Goal: Check status: Check status

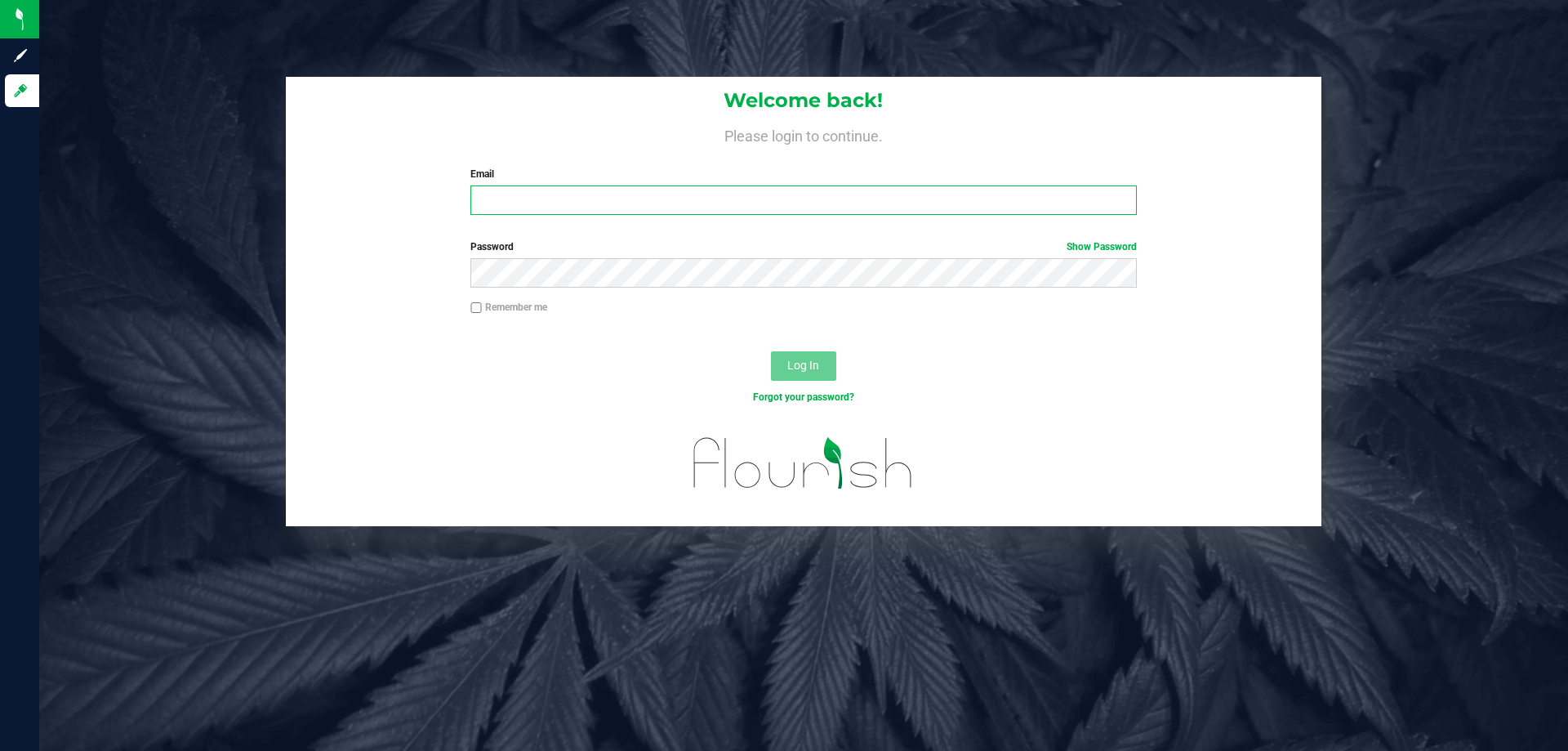
click at [630, 196] on input "Email" at bounding box center [803, 200] width 666 height 29
type input "[EMAIL_ADDRESS][DOMAIN_NAME]"
click at [771, 351] on button "Log In" at bounding box center [804, 366] width 65 height 29
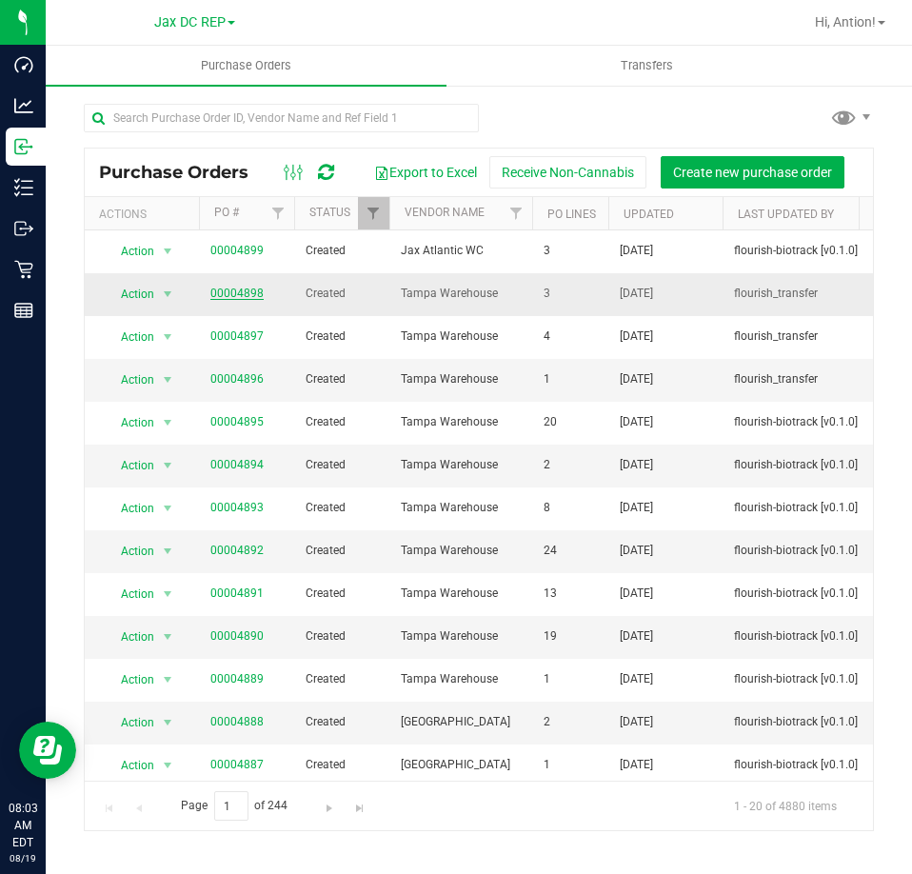
click at [255, 298] on link "00004898" at bounding box center [236, 293] width 53 height 13
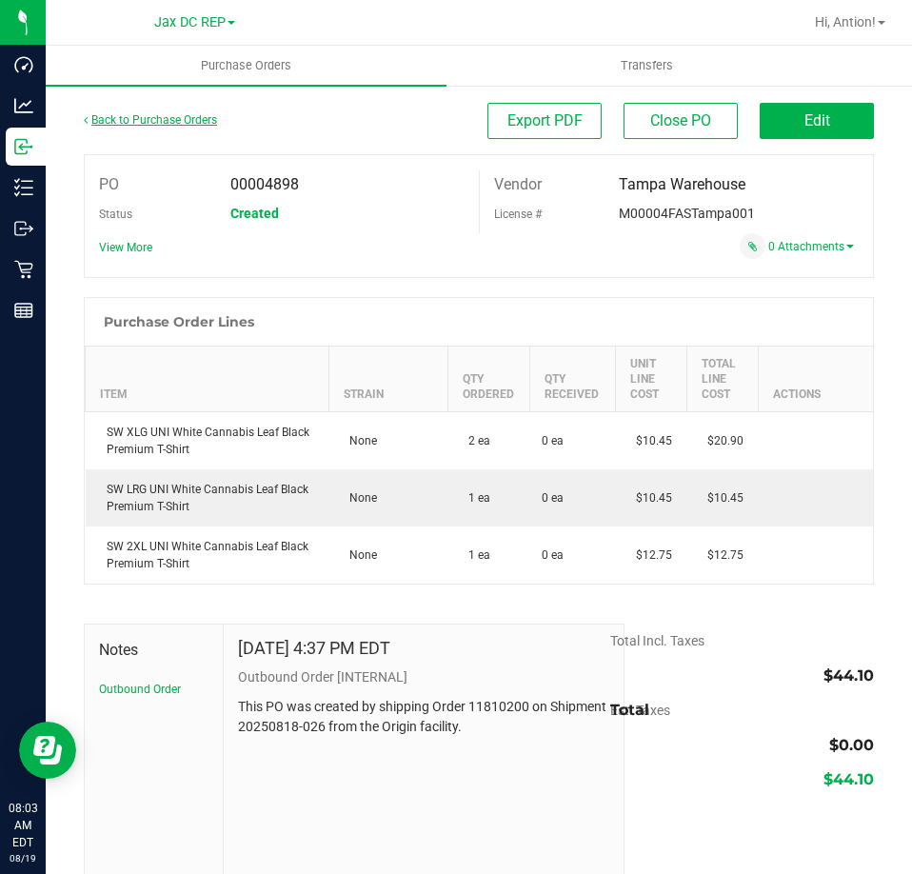
click at [165, 122] on link "Back to Purchase Orders" at bounding box center [150, 119] width 133 height 13
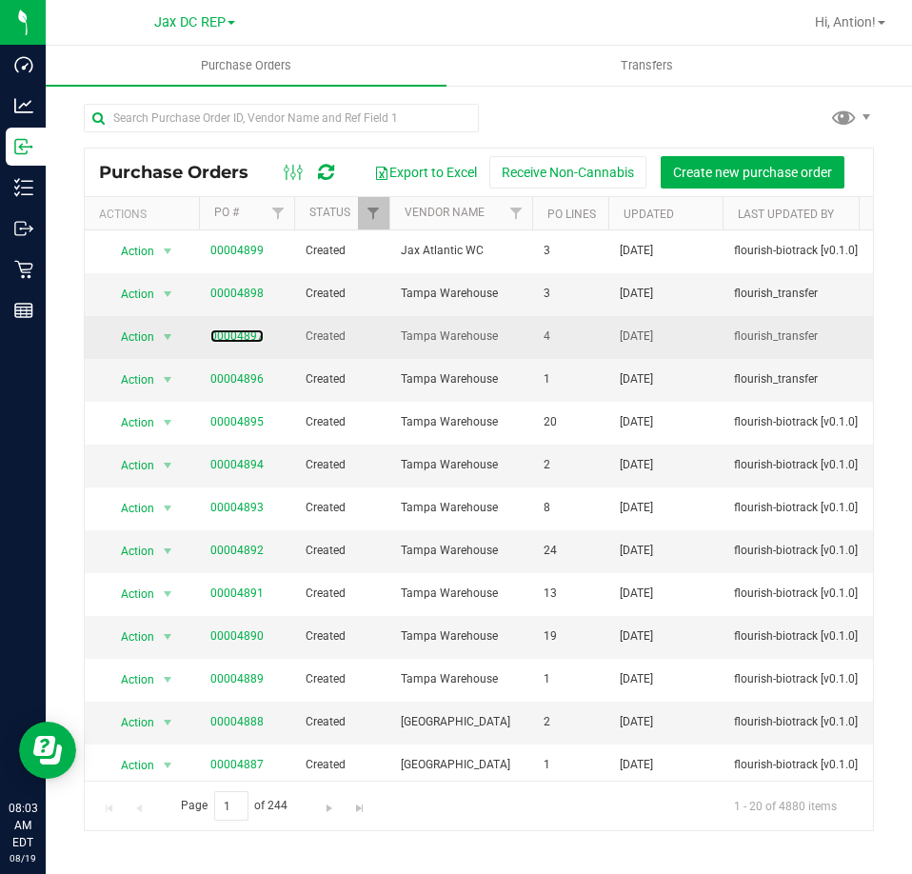
click at [257, 331] on link "00004897" at bounding box center [236, 335] width 53 height 13
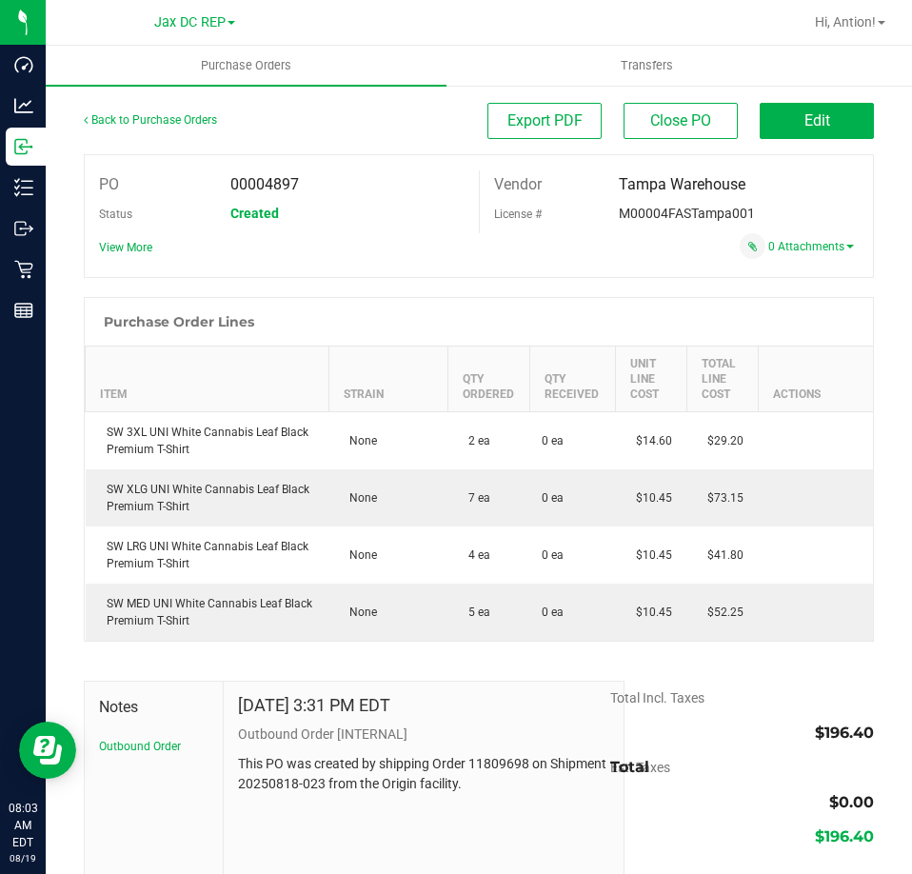
click at [128, 127] on div "Back to Purchase Orders" at bounding box center [183, 120] width 198 height 34
click at [155, 114] on link "Back to Purchase Orders" at bounding box center [150, 119] width 133 height 13
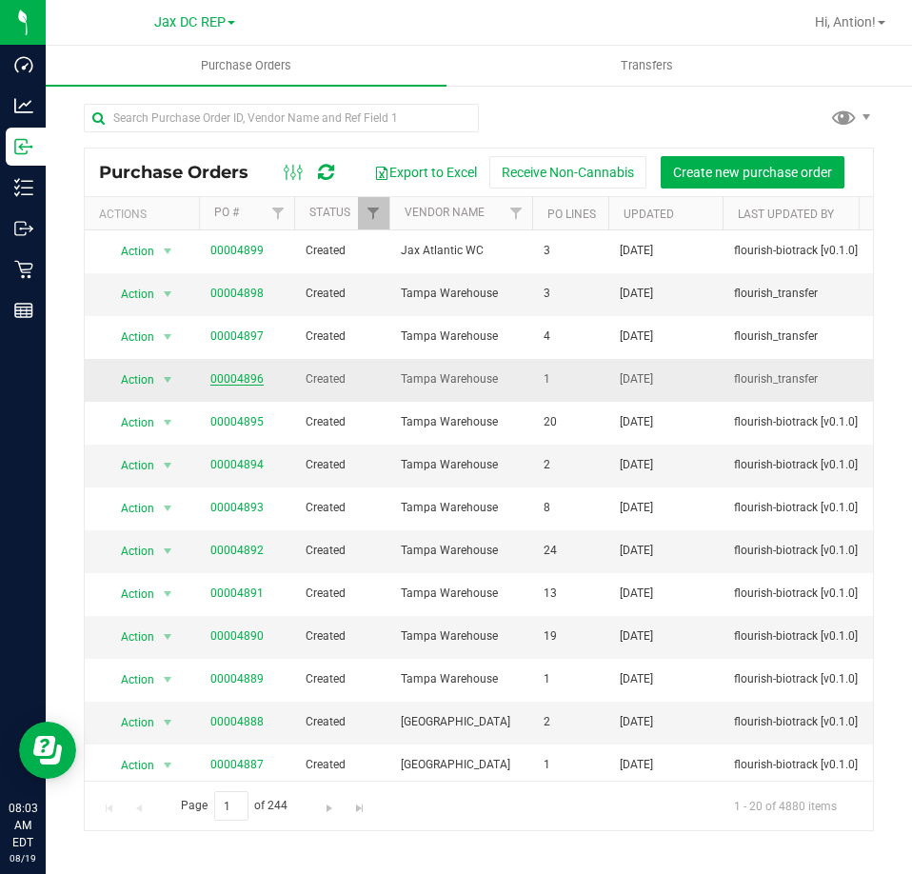
click at [221, 373] on link "00004896" at bounding box center [236, 378] width 53 height 13
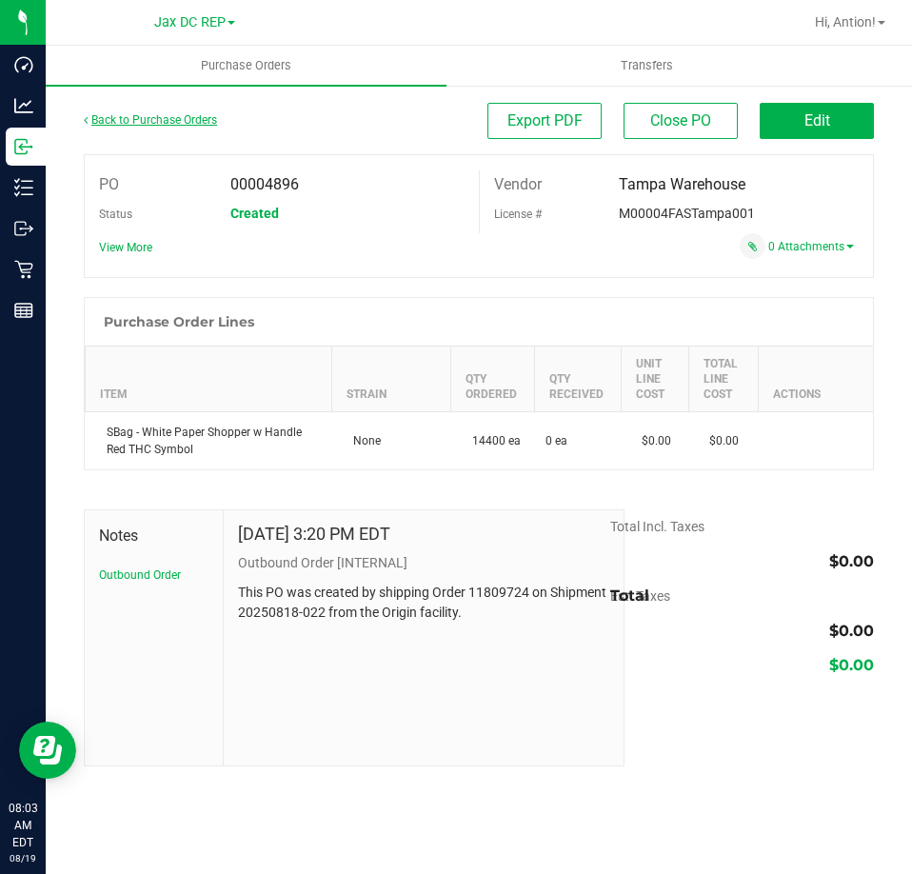
click at [109, 124] on link "Back to Purchase Orders" at bounding box center [150, 119] width 133 height 13
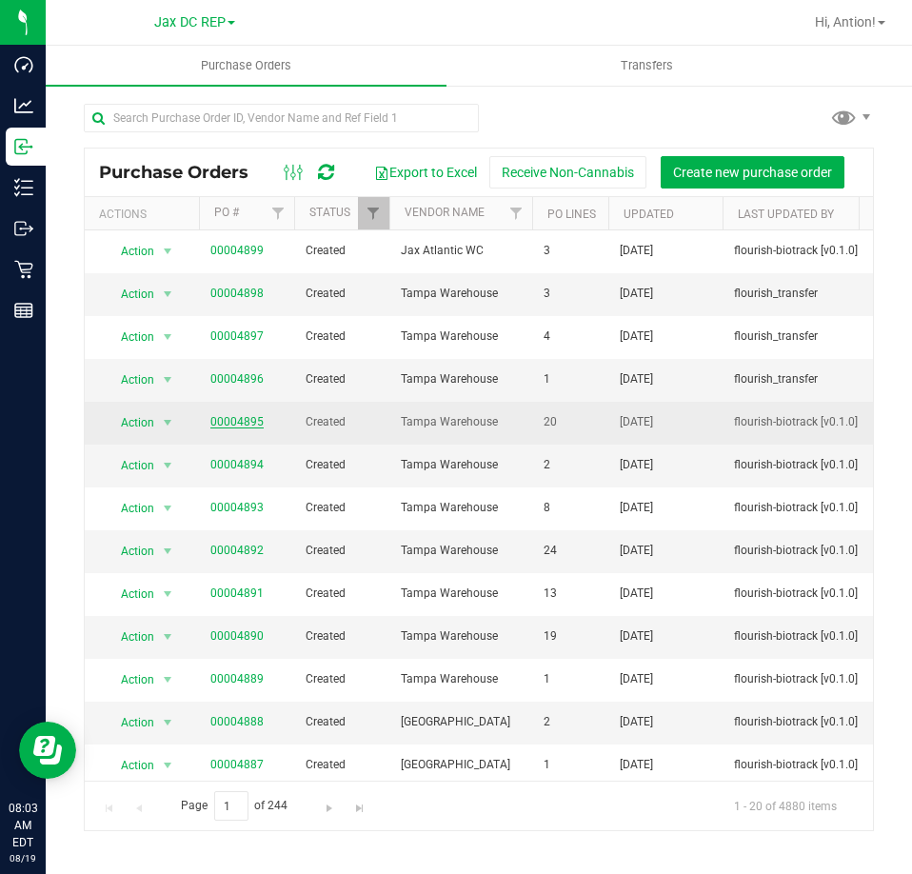
click at [231, 425] on link "00004895" at bounding box center [236, 421] width 53 height 13
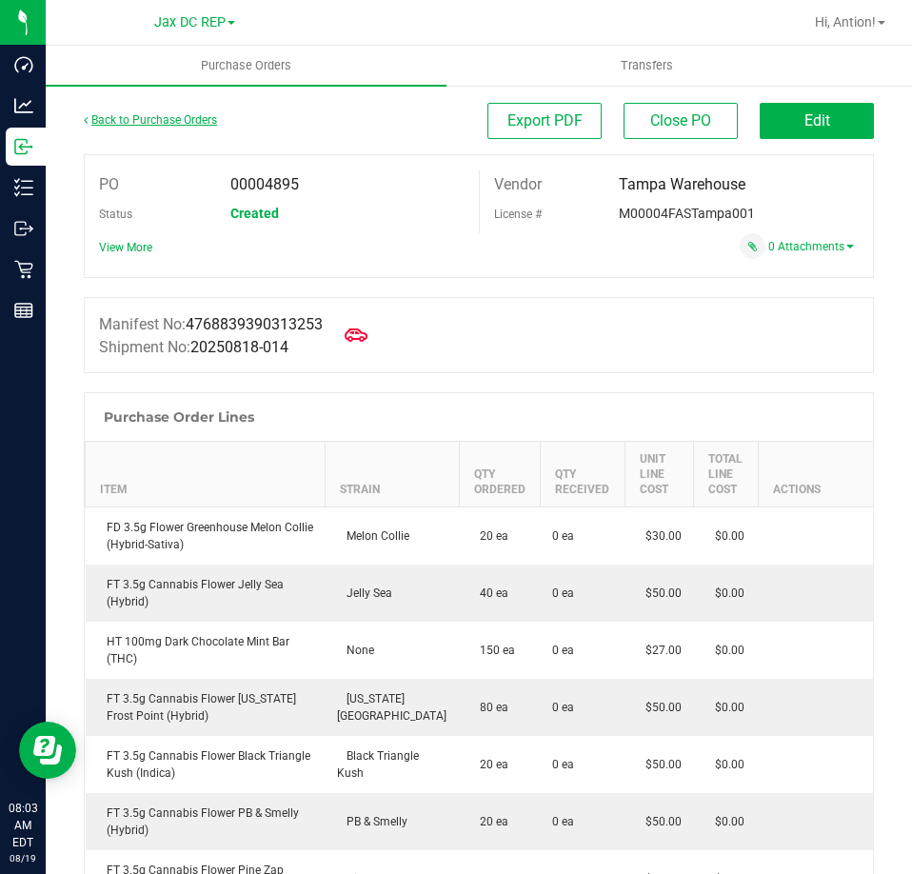
click at [161, 118] on link "Back to Purchase Orders" at bounding box center [150, 119] width 133 height 13
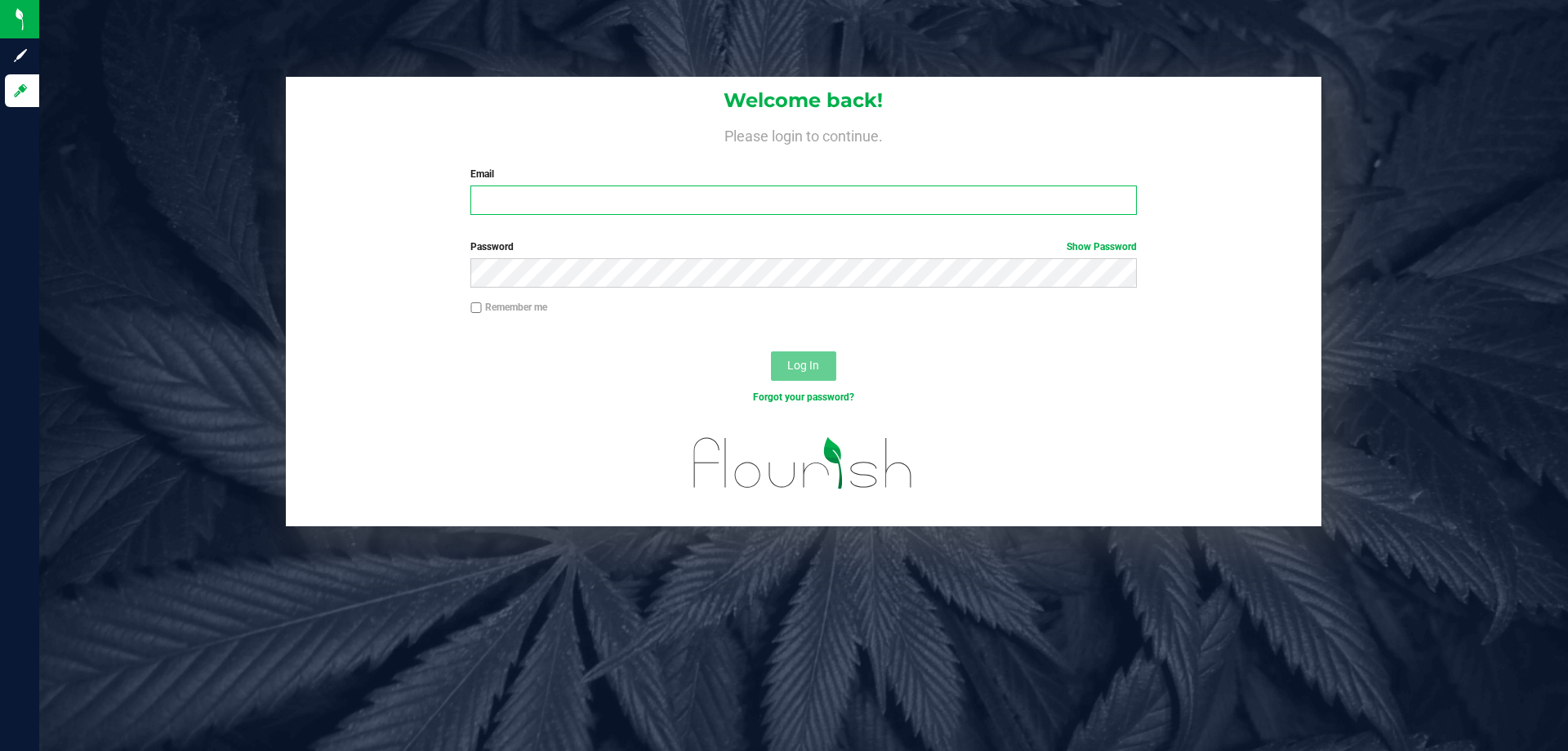
click at [526, 211] on input "Email" at bounding box center [803, 200] width 666 height 29
type input "[EMAIL_ADDRESS][DOMAIN_NAME]"
click at [771, 351] on button "Log In" at bounding box center [804, 366] width 65 height 29
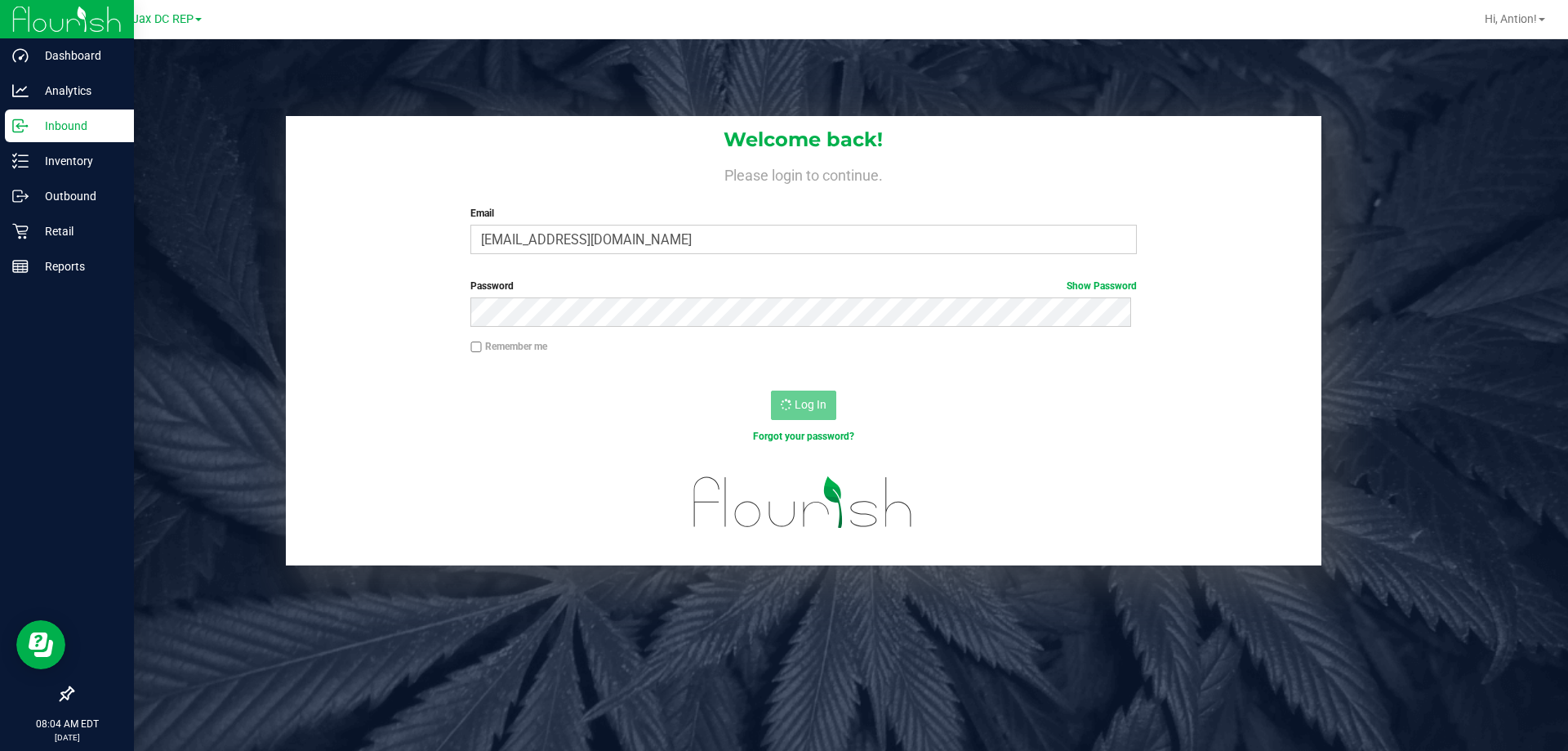
drag, startPoint x: 62, startPoint y: 118, endPoint x: 62, endPoint y: 132, distance: 14.0
click at [62, 117] on p "Inbound" at bounding box center [77, 125] width 98 height 20
click at [62, 160] on p "Inventory" at bounding box center [77, 160] width 98 height 20
click at [64, 127] on p "Inbound" at bounding box center [77, 125] width 98 height 20
